Goal: Contribute content: Add original content to the website for others to see

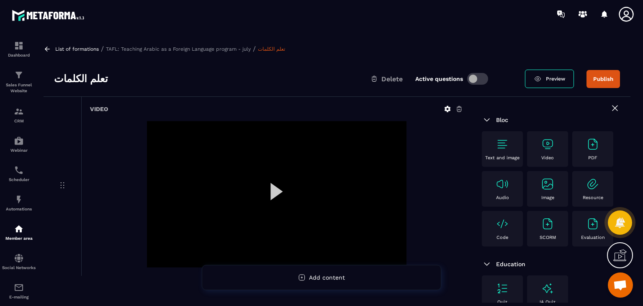
click at [551, 154] on div "Video" at bounding box center [547, 148] width 33 height 23
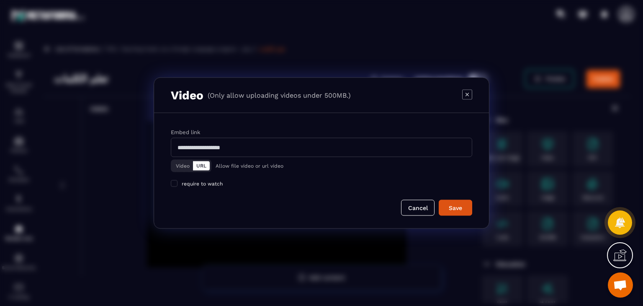
click at [177, 163] on button "Video" at bounding box center [182, 165] width 21 height 9
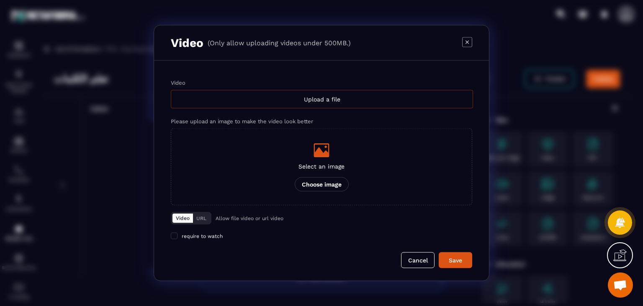
click at [347, 96] on div "Upload a file" at bounding box center [322, 99] width 302 height 18
click at [0, 0] on input "Video Upload a file" at bounding box center [0, 0] width 0 height 0
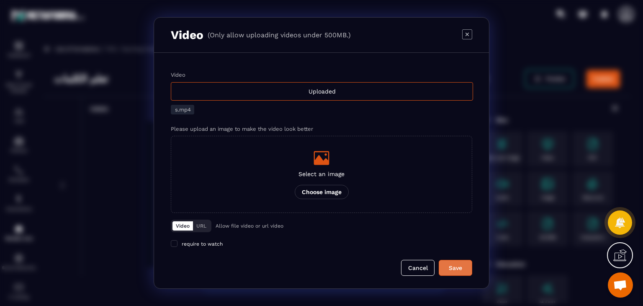
click at [452, 265] on div "Save" at bounding box center [455, 267] width 23 height 8
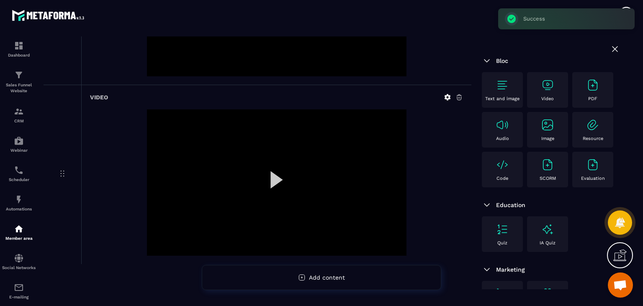
scroll to position [194, 0]
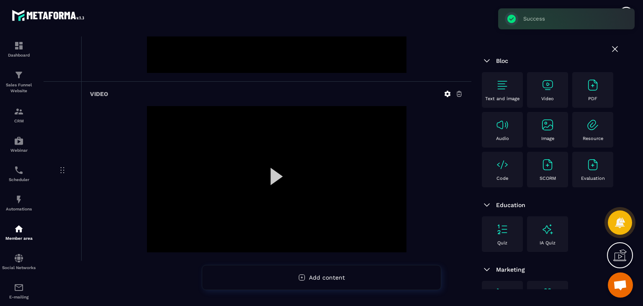
click at [542, 84] on img at bounding box center [547, 84] width 13 height 13
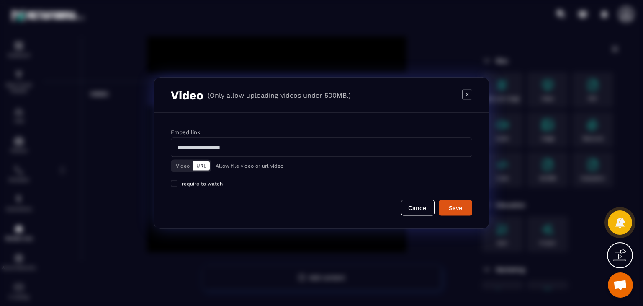
click at [181, 169] on button "Video" at bounding box center [182, 165] width 21 height 9
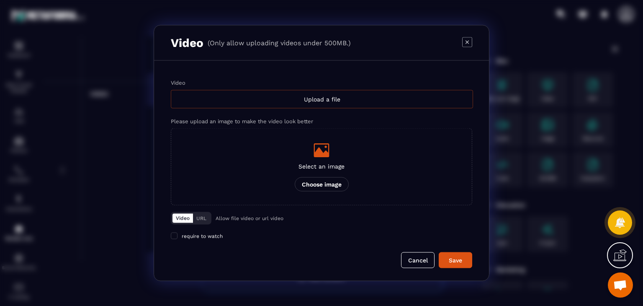
click at [317, 100] on div "Upload a file" at bounding box center [322, 99] width 302 height 18
click at [0, 0] on input "Video Upload a file" at bounding box center [0, 0] width 0 height 0
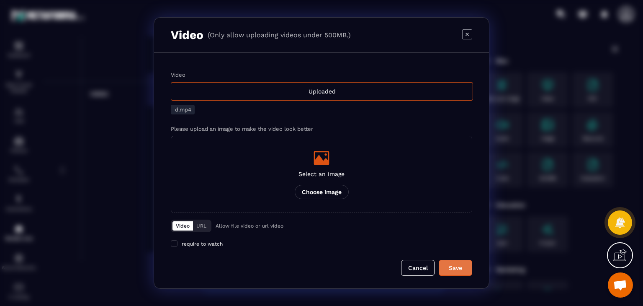
click at [451, 264] on div "Save" at bounding box center [455, 267] width 23 height 8
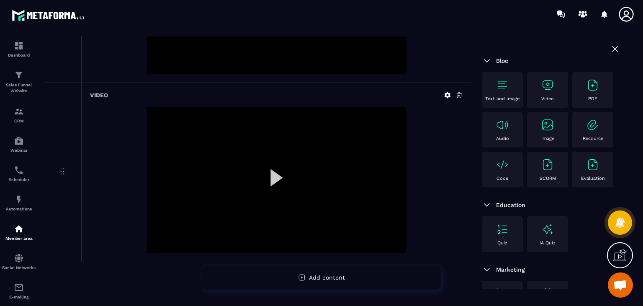
scroll to position [373, 0]
click at [546, 87] on img at bounding box center [547, 84] width 13 height 13
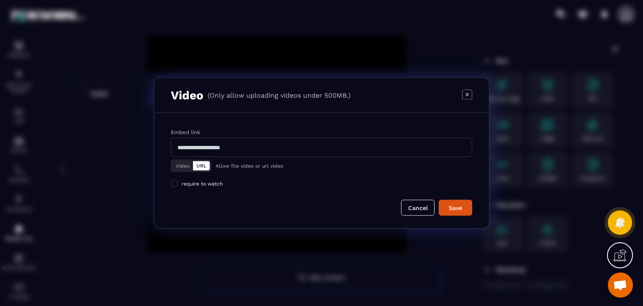
click at [185, 163] on button "Video" at bounding box center [182, 165] width 21 height 9
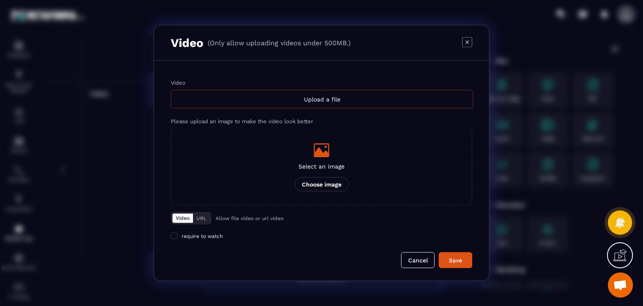
click at [288, 98] on div "Upload a file" at bounding box center [322, 99] width 302 height 18
click at [0, 0] on input "Video Upload a file" at bounding box center [0, 0] width 0 height 0
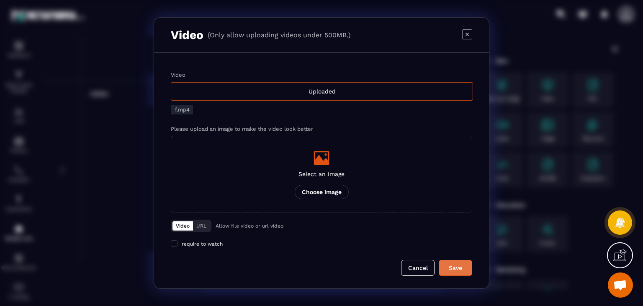
click at [456, 272] on div "Save" at bounding box center [455, 267] width 23 height 8
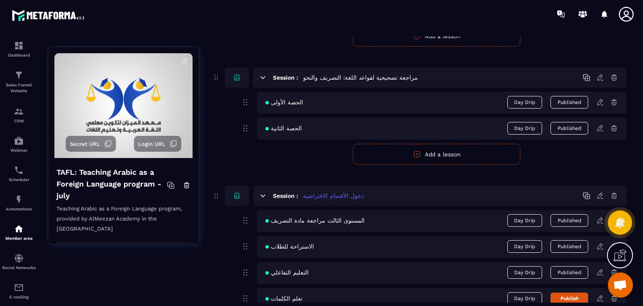
scroll to position [974, 0]
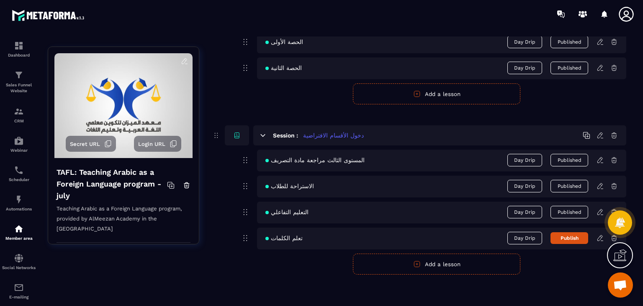
click at [567, 239] on button "Publish" at bounding box center [569, 238] width 38 height 12
click at [440, 266] on button "Add a lesson" at bounding box center [436, 263] width 167 height 21
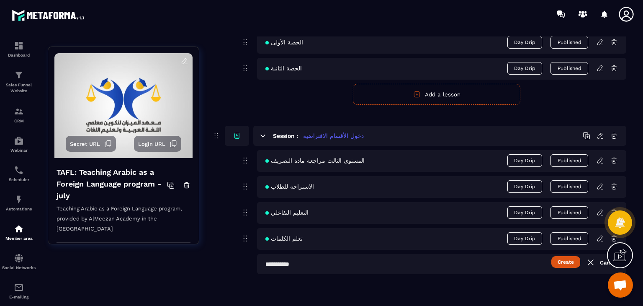
click at [364, 268] on input "text" at bounding box center [441, 264] width 369 height 20
paste input "**********"
type input "**********"
click at [383, 257] on input "**********" at bounding box center [441, 264] width 369 height 20
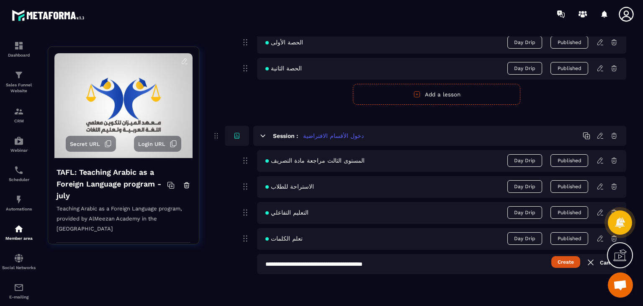
click at [383, 257] on input "**********" at bounding box center [441, 264] width 369 height 20
click at [307, 262] on input "text" at bounding box center [441, 264] width 369 height 20
paste input "**********"
type input "**********"
click at [559, 265] on button "Create" at bounding box center [565, 262] width 29 height 12
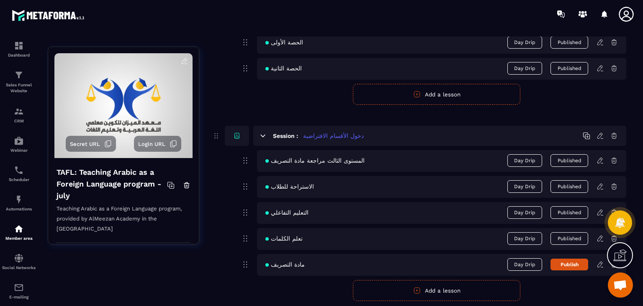
click at [599, 264] on icon at bounding box center [600, 264] width 8 height 8
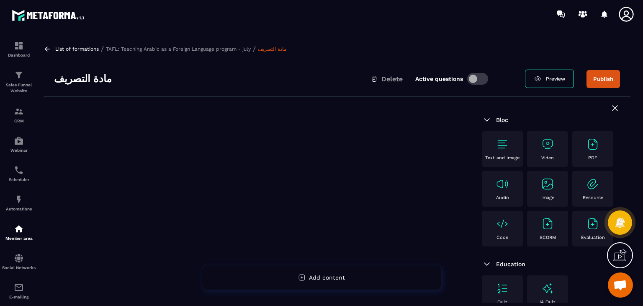
click at [555, 151] on div "Video" at bounding box center [547, 148] width 33 height 23
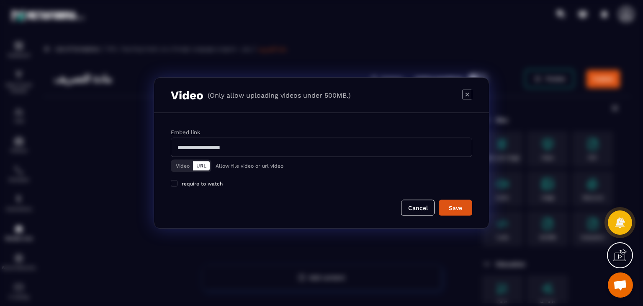
click at [177, 165] on button "Video" at bounding box center [182, 165] width 21 height 9
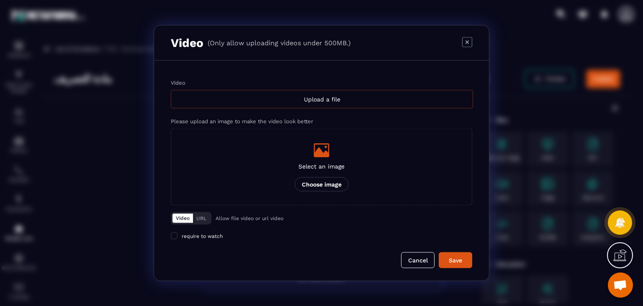
click at [327, 96] on div "Upload a file" at bounding box center [322, 99] width 302 height 18
click at [0, 0] on input "Video Upload a file" at bounding box center [0, 0] width 0 height 0
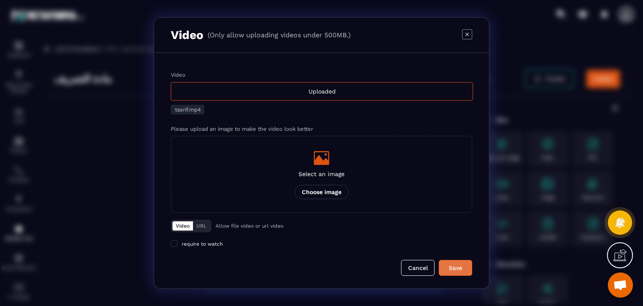
click at [452, 265] on div "Save" at bounding box center [455, 267] width 23 height 8
click at [425, 263] on button "Cancel" at bounding box center [417, 267] width 33 height 16
